Goal: Task Accomplishment & Management: Complete application form

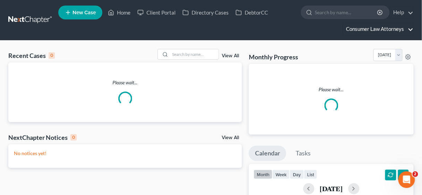
click at [381, 28] on link "Consumer Law Attorneys" at bounding box center [378, 29] width 71 height 13
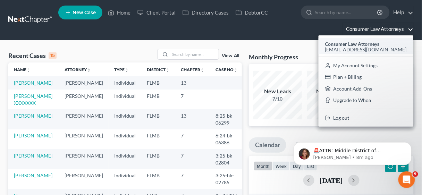
click at [355, 47] on span "[EMAIL_ADDRESS][DOMAIN_NAME]" at bounding box center [366, 50] width 82 height 6
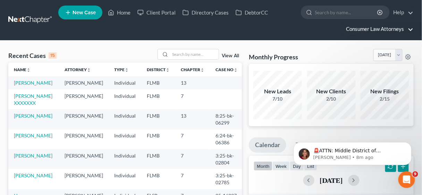
click at [368, 26] on link "Consumer Law Attorneys" at bounding box center [378, 29] width 71 height 13
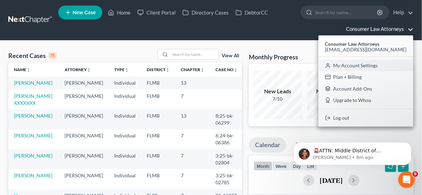
click at [358, 63] on link "My Account Settings" at bounding box center [366, 66] width 95 height 12
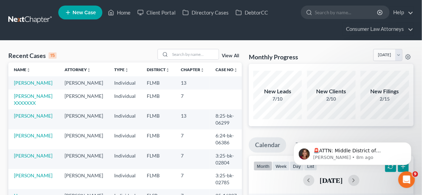
select select "24"
select select "9"
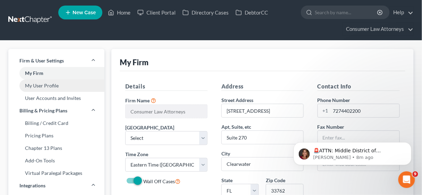
click at [33, 86] on link "My User Profile" at bounding box center [56, 86] width 96 height 13
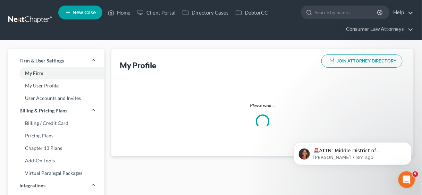
select select "9"
select select "15"
select select "attorney"
select select "0"
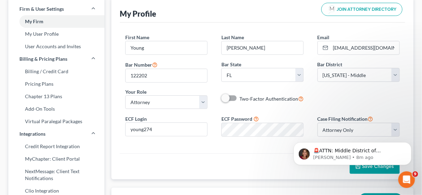
scroll to position [56, 0]
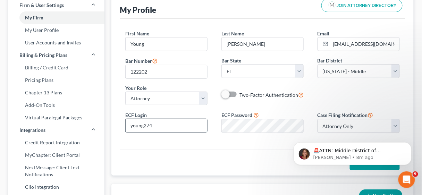
click at [143, 125] on input "young274" at bounding box center [167, 125] width 82 height 13
type input "youngk274"
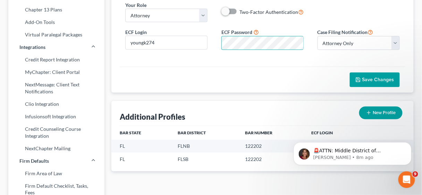
scroll to position [139, 0]
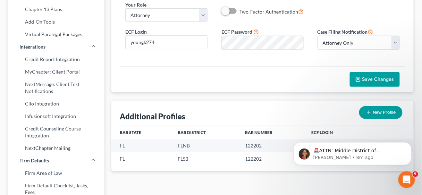
click at [374, 76] on span "Save Changes" at bounding box center [379, 79] width 32 height 6
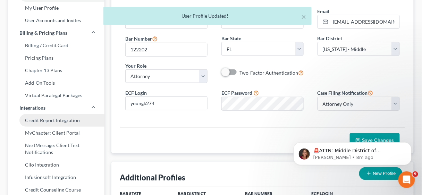
scroll to position [0, 0]
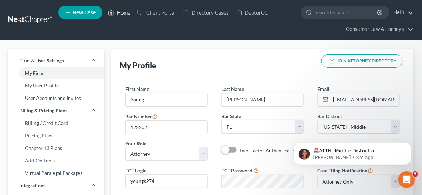
click at [122, 13] on link "Home" at bounding box center [120, 12] width 30 height 13
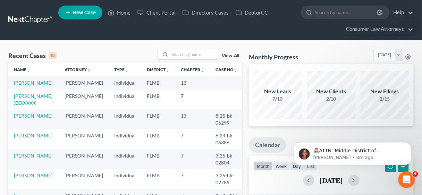
click at [30, 82] on link "[PERSON_NAME]" at bounding box center [33, 83] width 39 height 6
select select "10"
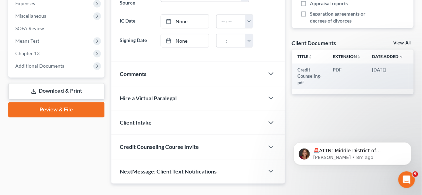
click at [79, 107] on link "Review & File" at bounding box center [56, 109] width 96 height 15
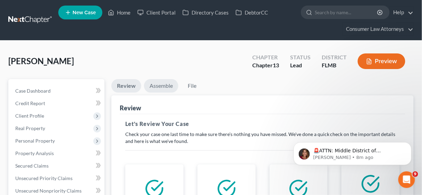
click at [163, 85] on link "Assemble" at bounding box center [161, 86] width 34 height 14
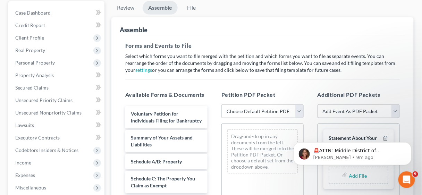
scroll to position [83, 0]
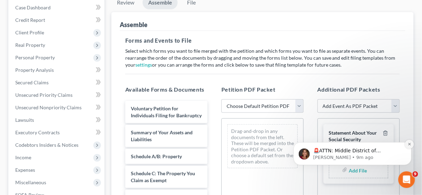
click at [409, 145] on icon "Dismiss notification" at bounding box center [409, 144] width 2 height 2
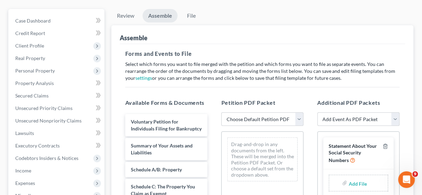
scroll to position [56, 0]
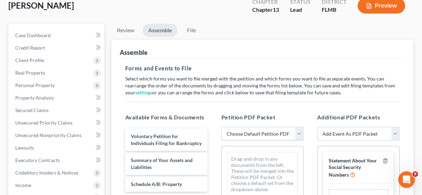
click at [303, 133] on select "Choose Default Petition PDF Packet Complete Bankruptcy Petition (all forms and …" at bounding box center [263, 134] width 82 height 14
select select "1"
click at [222, 127] on select "Choose Default Petition PDF Packet Complete Bankruptcy Petition (all forms and …" at bounding box center [263, 134] width 82 height 14
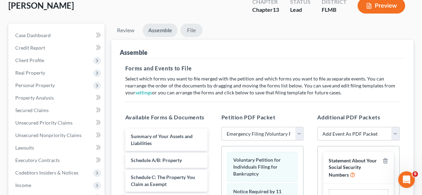
click at [192, 28] on link "File" at bounding box center [192, 31] width 22 height 14
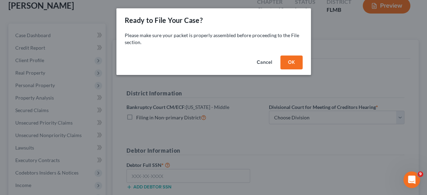
click at [291, 64] on button "OK" at bounding box center [291, 63] width 22 height 14
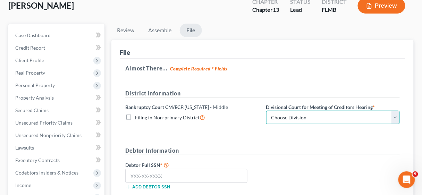
click at [396, 116] on select "Choose Division [GEOGRAPHIC_DATA][PERSON_NAME] [GEOGRAPHIC_DATA] [GEOGRAPHIC_DA…" at bounding box center [333, 118] width 134 height 14
select select "2"
click at [266, 111] on select "Choose Division [GEOGRAPHIC_DATA][PERSON_NAME] [GEOGRAPHIC_DATA] [GEOGRAPHIC_DA…" at bounding box center [333, 118] width 134 height 14
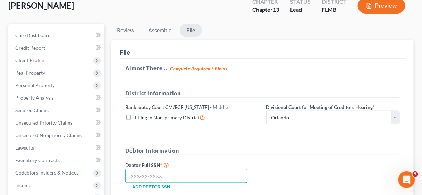
click at [179, 170] on input "text" at bounding box center [186, 176] width 122 height 14
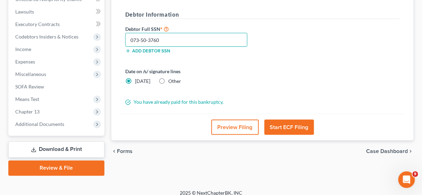
scroll to position [198, 0]
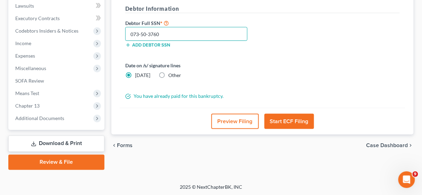
type input "073-50-3760"
click at [286, 116] on button "Start ECF Filing" at bounding box center [290, 121] width 50 height 15
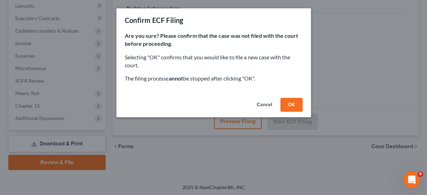
click at [290, 102] on button "OK" at bounding box center [291, 105] width 22 height 14
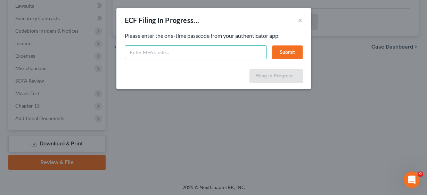
click at [157, 48] on input "text" at bounding box center [196, 53] width 142 height 14
click at [181, 58] on input "4365056" at bounding box center [196, 53] width 142 height 14
type input "436506"
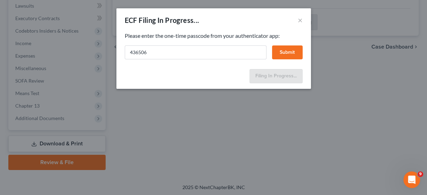
click at [283, 50] on button "Submit" at bounding box center [287, 53] width 31 height 14
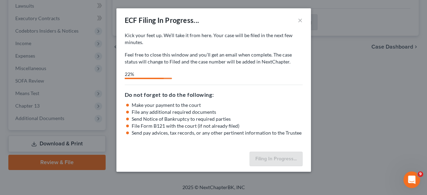
select select "2"
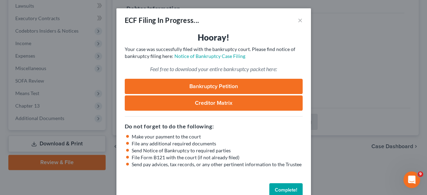
click at [230, 85] on link "Bankruptcy Petition" at bounding box center [214, 86] width 178 height 15
click at [283, 192] on button "Complete!" at bounding box center [285, 190] width 33 height 14
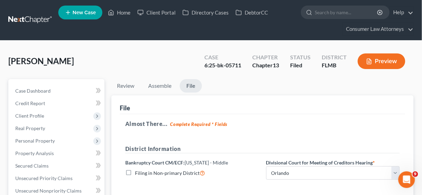
scroll to position [0, 0]
